Goal: Information Seeking & Learning: Check status

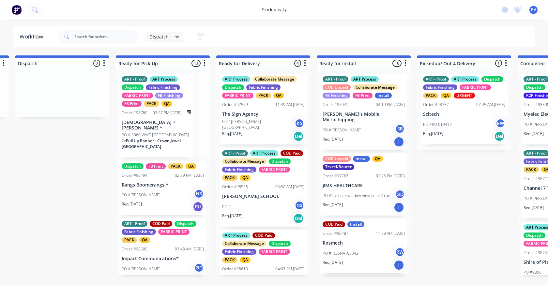
scroll to position [98, 0]
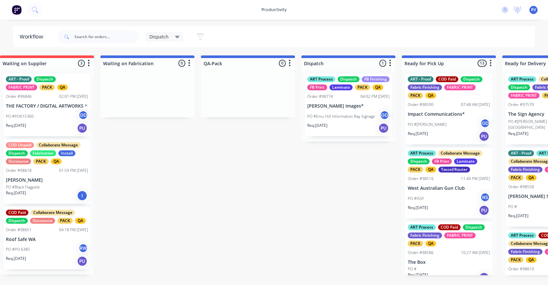
scroll to position [0, 300]
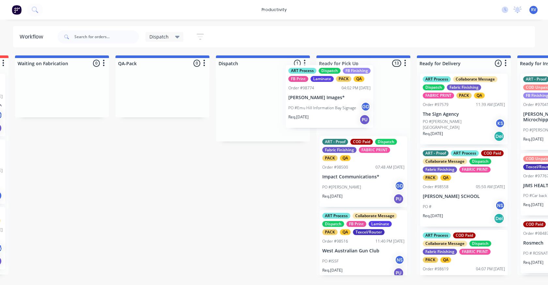
drag, startPoint x: 253, startPoint y: 114, endPoint x: 330, endPoint y: 106, distance: 77.4
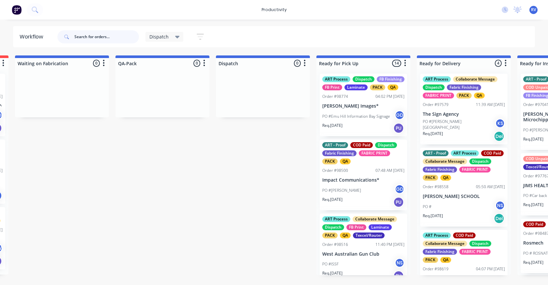
click at [101, 38] on input "text" at bounding box center [106, 36] width 65 height 13
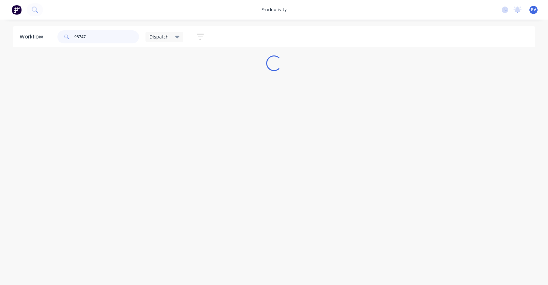
scroll to position [0, 0]
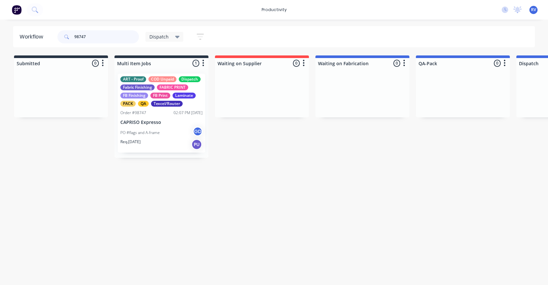
type input "98747"
click at [165, 37] on span "Dispatch" at bounding box center [158, 36] width 19 height 7
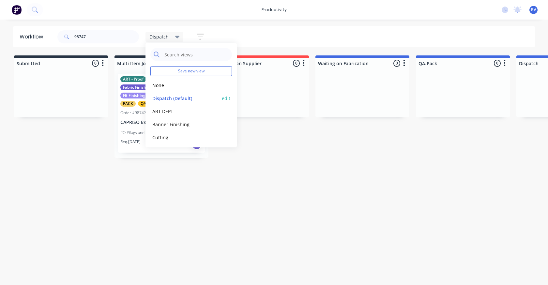
click at [160, 96] on button "Dispatch (Default)" at bounding box center [184, 98] width 69 height 7
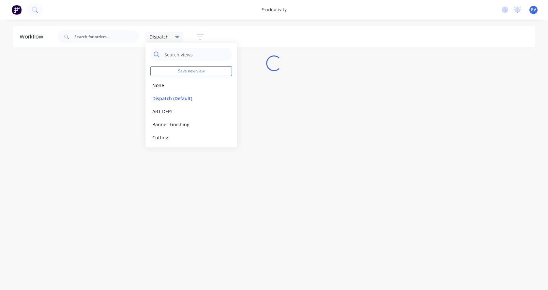
click at [126, 191] on div "Workflow Dispatch Save new view None edit Dispatch (Default) edit ART DEPT edit…" at bounding box center [274, 151] width 548 height 251
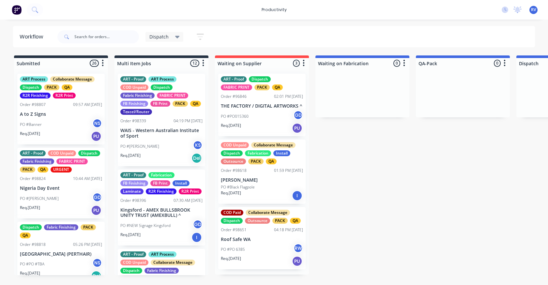
click at [160, 38] on span "Dispatch" at bounding box center [158, 36] width 19 height 7
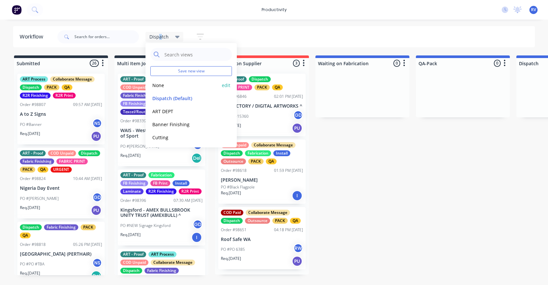
click at [156, 86] on button "None" at bounding box center [184, 85] width 69 height 7
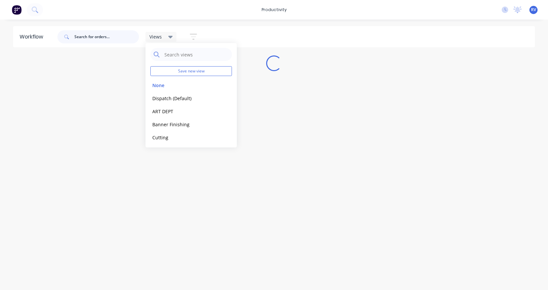
click at [94, 40] on input "text" at bounding box center [106, 36] width 65 height 13
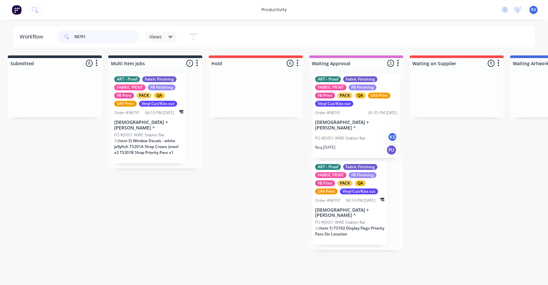
scroll to position [0, 38]
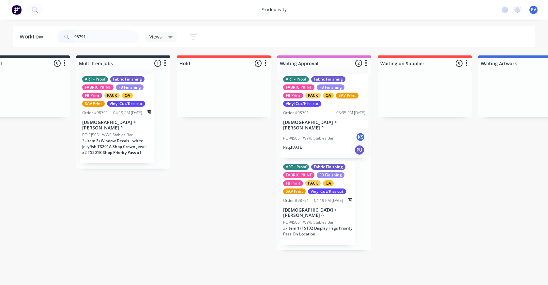
click at [122, 138] on span "Item 3) Window Decals - white jellyfish TS201A Shop Crown Jewel x2 TS201B Shop …" at bounding box center [114, 146] width 64 height 17
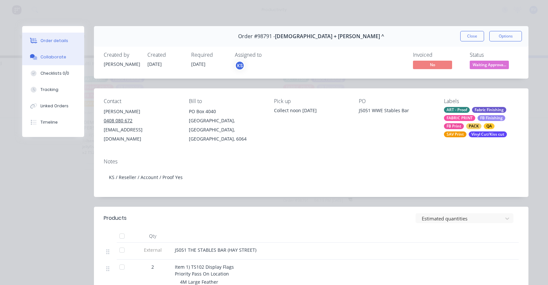
click at [44, 57] on div "Collaborate" at bounding box center [53, 57] width 26 height 6
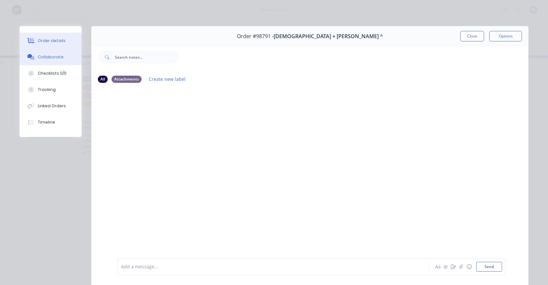
click at [49, 35] on button "Order details" at bounding box center [51, 41] width 62 height 16
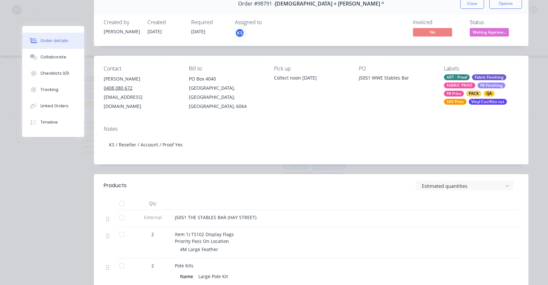
scroll to position [0, 0]
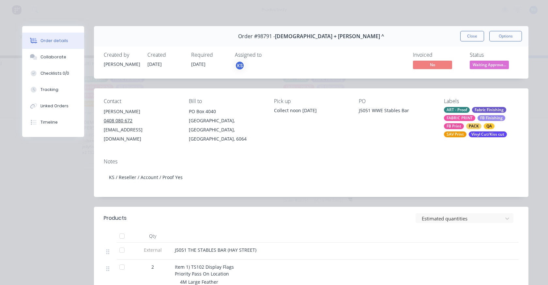
drag, startPoint x: 473, startPoint y: 33, endPoint x: 463, endPoint y: 32, distance: 10.5
click at [472, 33] on button "Close" at bounding box center [472, 36] width 24 height 10
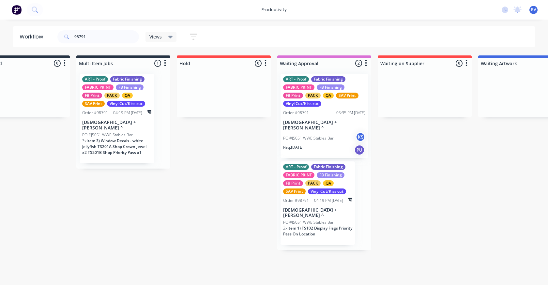
click at [316, 125] on p "[DEMOGRAPHIC_DATA] + [PERSON_NAME] ^" at bounding box center [324, 125] width 82 height 11
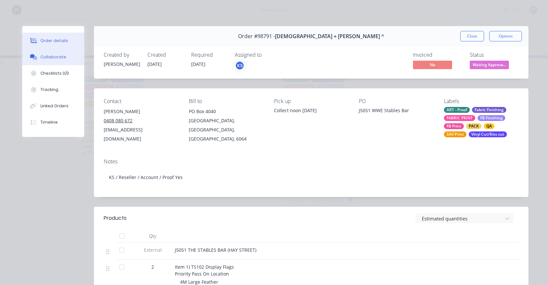
click at [54, 55] on div "Collaborate" at bounding box center [53, 57] width 26 height 6
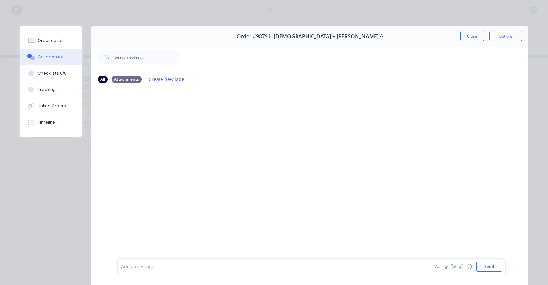
click at [454, 33] on div "Order #98791 - Church + [PERSON_NAME] ^ Close Options" at bounding box center [309, 36] width 437 height 21
drag, startPoint x: 465, startPoint y: 35, endPoint x: 445, endPoint y: 41, distance: 21.3
click at [465, 35] on button "Close" at bounding box center [472, 36] width 24 height 10
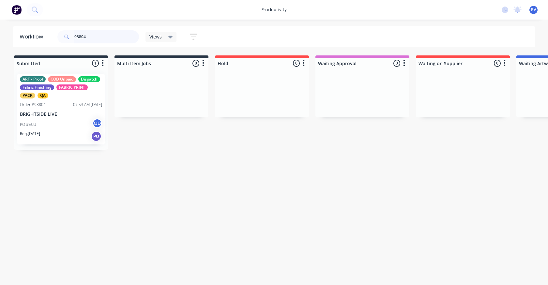
type input "98804"
click at [44, 117] on div "ART - Proof COD Unpaid Dispatch Fabric Finishing FABRIC PRINT PACK QA Order #98…" at bounding box center [60, 109] width 87 height 71
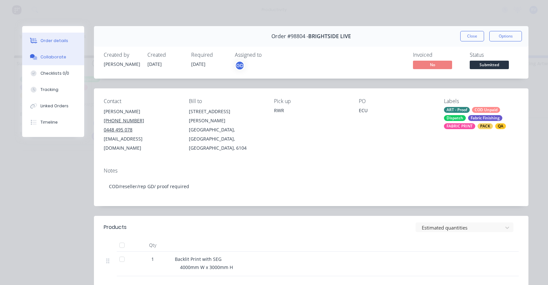
click at [54, 62] on button "Collaborate" at bounding box center [53, 57] width 62 height 16
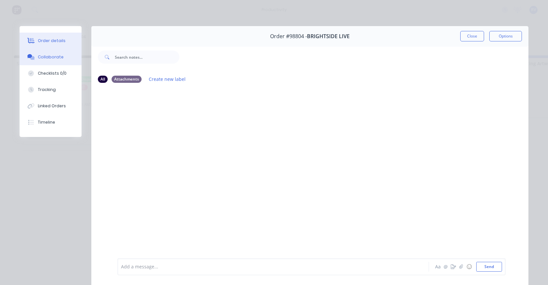
click at [52, 40] on div "Order details" at bounding box center [52, 41] width 28 height 6
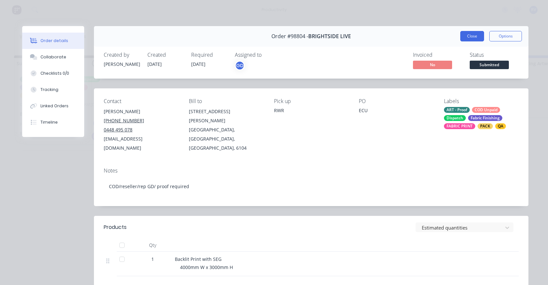
click at [472, 33] on button "Close" at bounding box center [472, 36] width 24 height 10
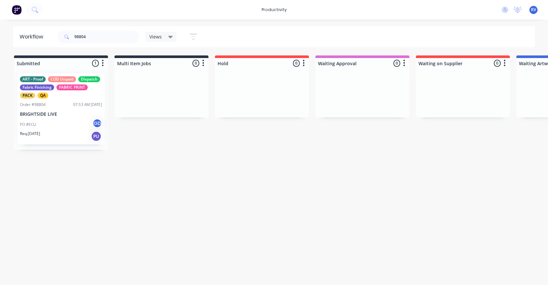
click at [160, 39] on span "Views" at bounding box center [155, 36] width 12 height 7
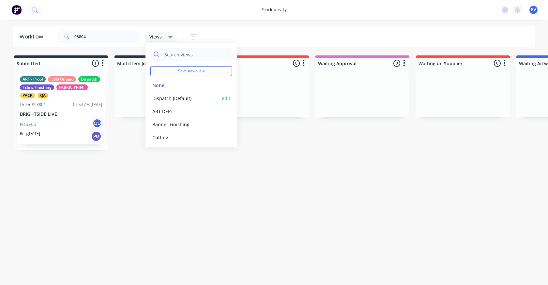
click at [159, 97] on button "Dispatch (Default)" at bounding box center [184, 98] width 69 height 7
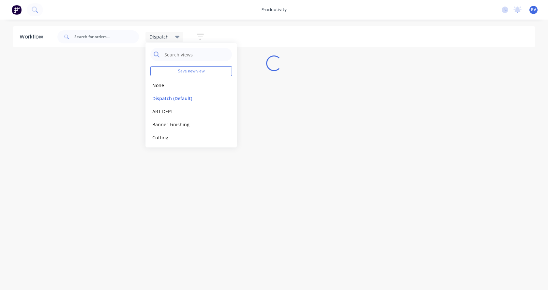
click at [160, 177] on div "Workflow Dispatch Save new view None edit Dispatch (Default) edit ART DEPT edit…" at bounding box center [274, 151] width 548 height 251
